Goal: Task Accomplishment & Management: Manage account settings

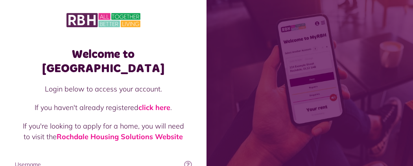
type input "**********"
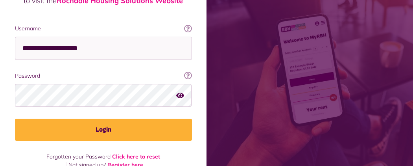
scroll to position [139, 0]
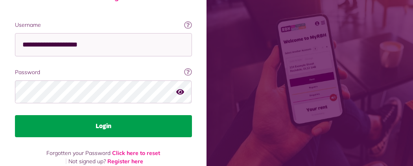
click at [192, 115] on button "Login" at bounding box center [103, 126] width 177 height 22
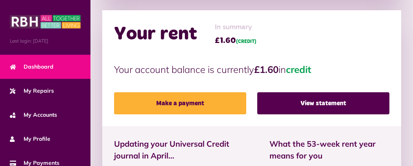
scroll to position [267, 0]
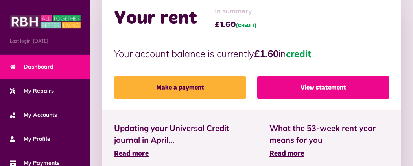
click at [308, 78] on link "View statement" at bounding box center [323, 87] width 132 height 22
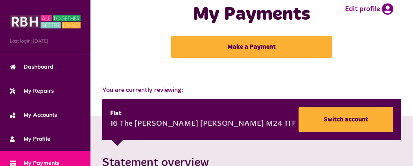
scroll to position [15, 0]
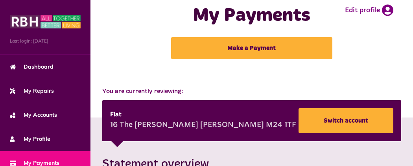
click at [0, 0] on button "Menu" at bounding box center [0, 0] width 0 height 0
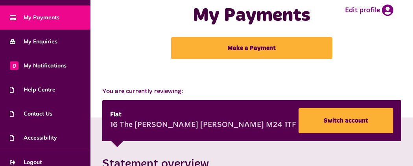
scroll to position [154, 0]
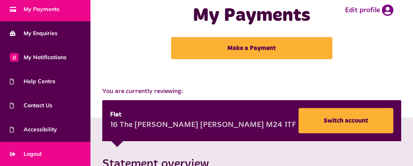
click at [46, 155] on link "Logout" at bounding box center [45, 154] width 90 height 24
